Goal: Check status: Check status

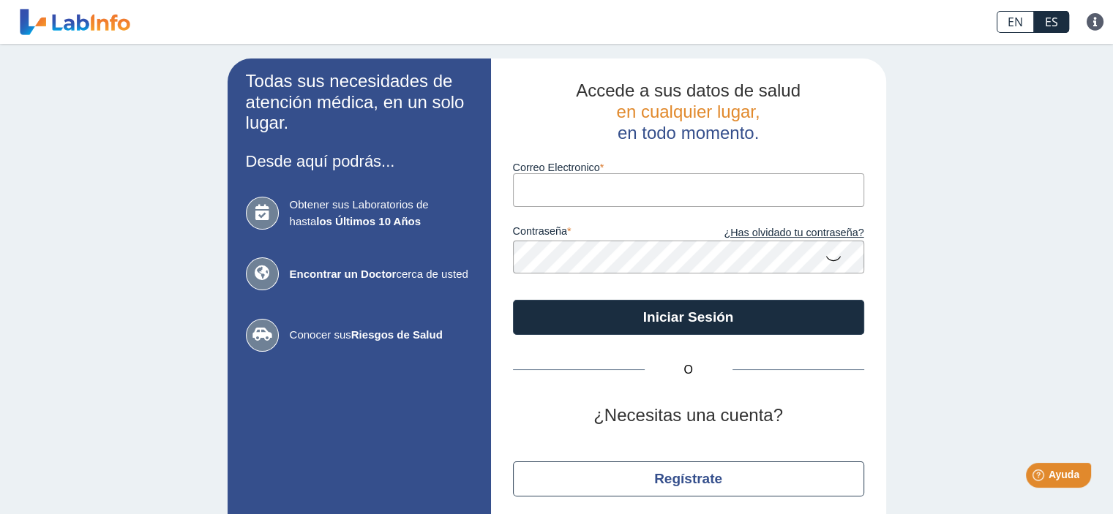
type input "[EMAIL_ADDRESS][DOMAIN_NAME]"
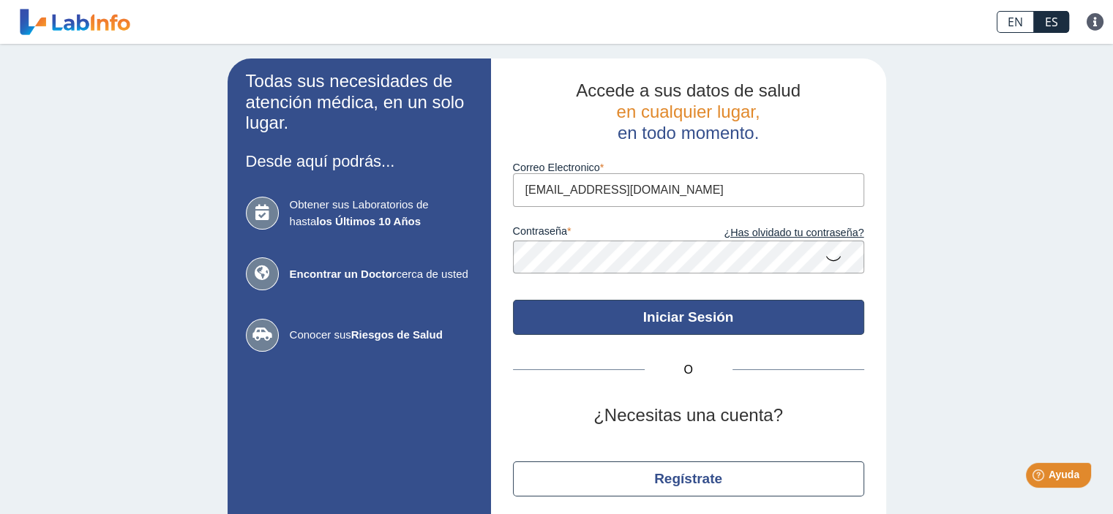
click at [646, 304] on button "Iniciar Sesión" at bounding box center [688, 317] width 351 height 35
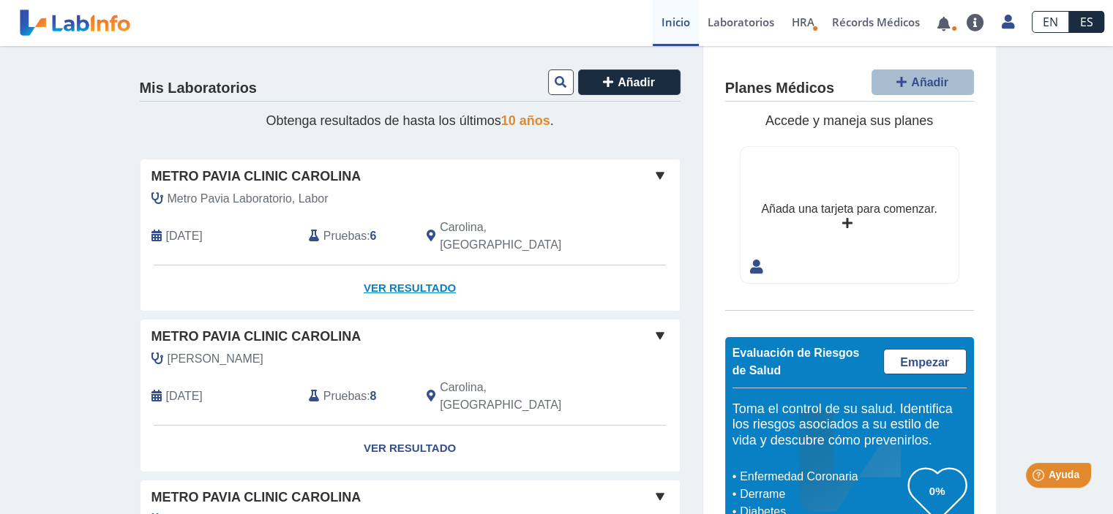
click at [404, 267] on link "Ver Resultado" at bounding box center [410, 289] width 539 height 46
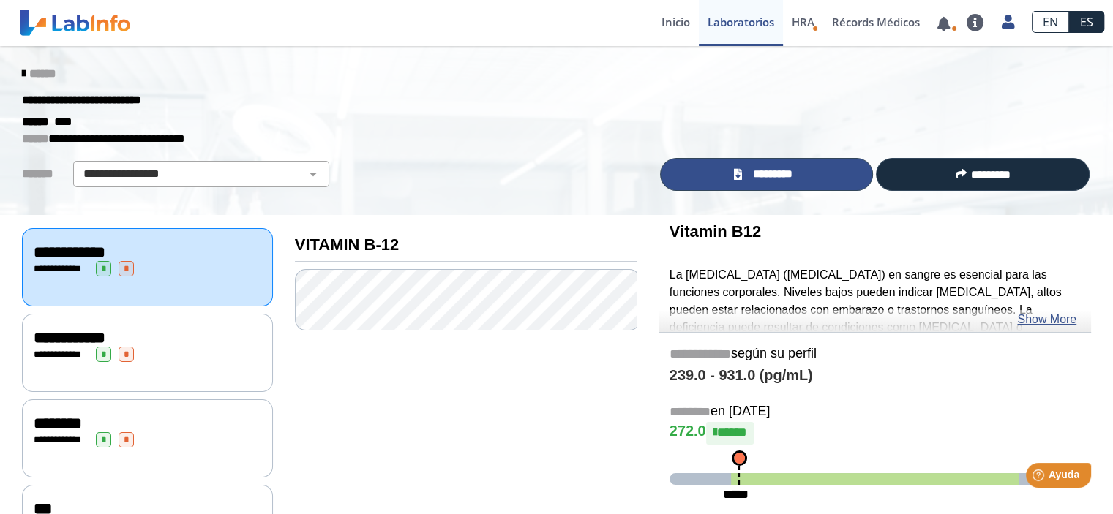
click at [746, 172] on span "*********" at bounding box center [772, 174] width 53 height 17
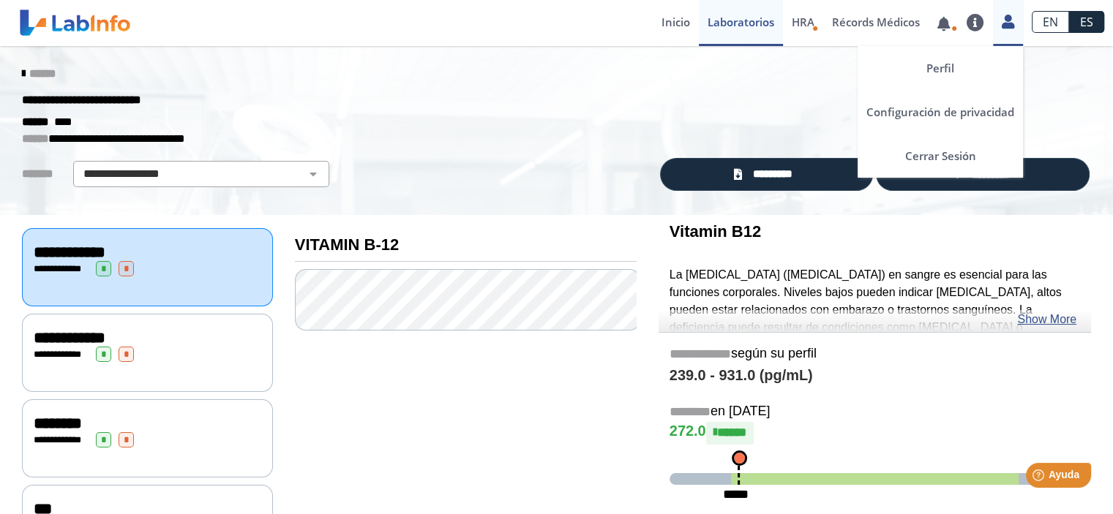
click at [1009, 23] on icon at bounding box center [1008, 21] width 12 height 11
click at [943, 158] on link "Cerrar Sesión" at bounding box center [940, 156] width 165 height 44
